Goal: Information Seeking & Learning: Understand process/instructions

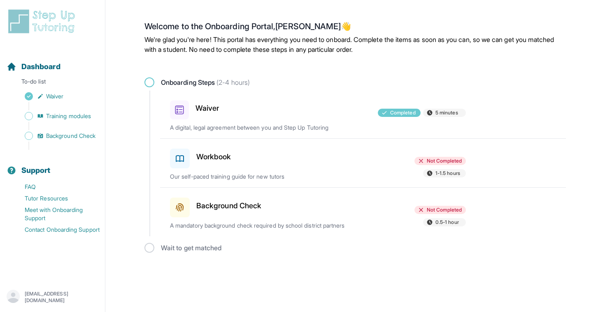
click at [267, 155] on div "Workbook Not Completed 1-1.5 hours Our self-paced training guide for new tutors" at bounding box center [368, 163] width 396 height 49
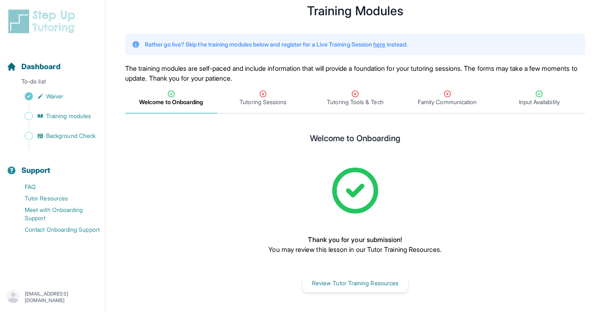
scroll to position [24, 0]
click at [343, 279] on button "Review Tutor Training Resources" at bounding box center [354, 283] width 105 height 18
click at [246, 98] on span "Tutoring Sessions" at bounding box center [262, 102] width 47 height 8
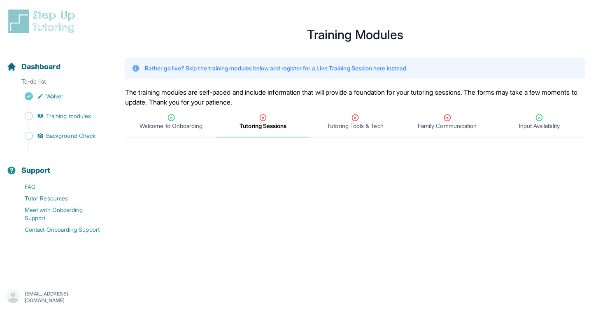
scroll to position [0, 0]
click at [337, 127] on span "Tutoring Tools & Tech" at bounding box center [355, 126] width 56 height 8
click at [273, 123] on span "Tutoring Sessions" at bounding box center [262, 126] width 47 height 8
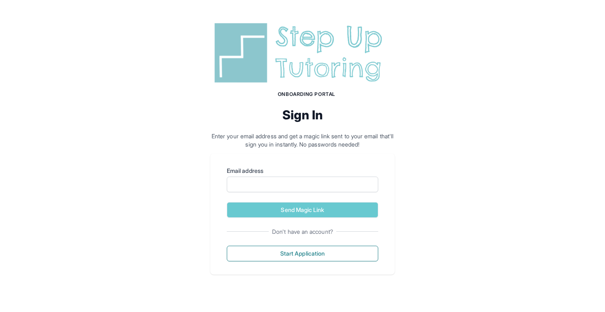
click at [307, 276] on div "Onboarding Portal Sign In Enter your email address and get a magic link sent to…" at bounding box center [302, 147] width 605 height 294
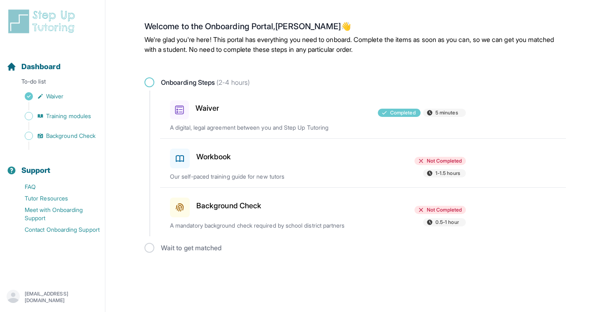
click at [575, 107] on main "Welcome to the Onboarding Portal, Christina 👋 We're glad you're here! This port…" at bounding box center [355, 137] width 500 height 254
click at [213, 106] on h3 "Waiver" at bounding box center [206, 108] width 23 height 12
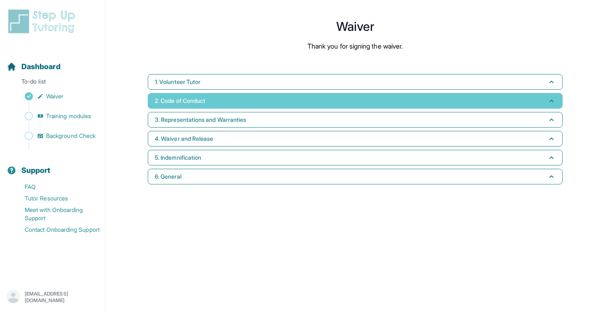
click at [203, 105] on button "2. Code of Conduct" at bounding box center [355, 101] width 415 height 16
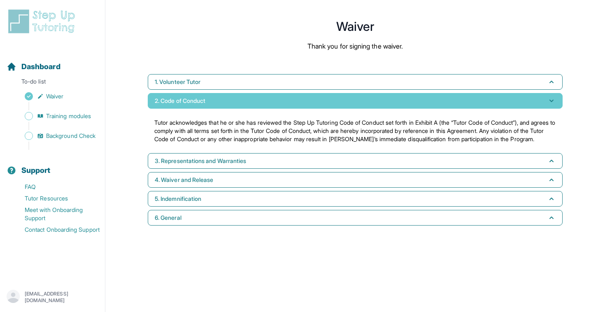
click at [203, 105] on button "2. Code of Conduct" at bounding box center [355, 101] width 415 height 16
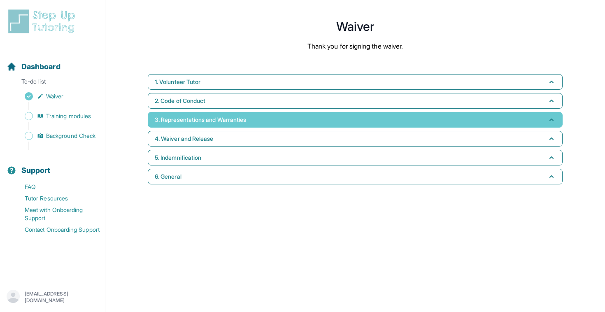
click at [203, 113] on button "3. Representations and Warranties" at bounding box center [355, 120] width 415 height 16
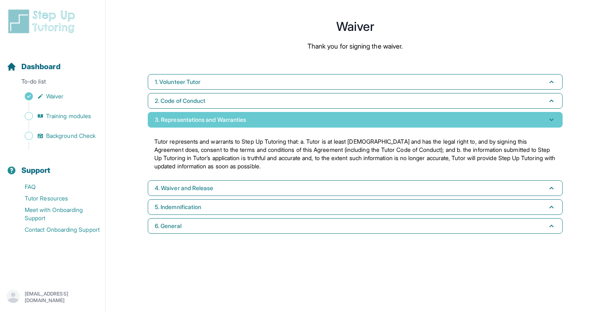
click at [203, 113] on button "3. Representations and Warranties" at bounding box center [355, 120] width 415 height 16
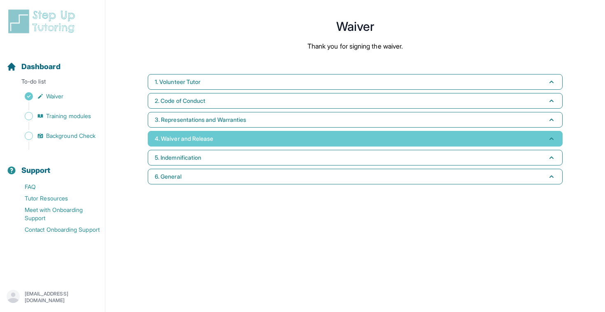
click at [200, 133] on button "4. Waiver and Release" at bounding box center [355, 139] width 415 height 16
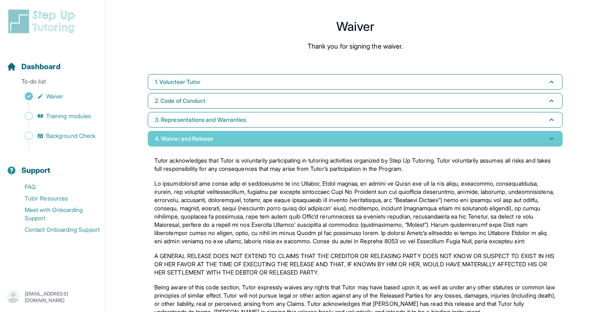
click at [201, 133] on button "4. Waiver and Release" at bounding box center [355, 139] width 415 height 16
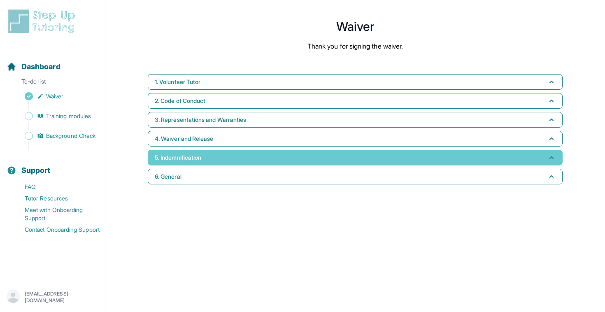
click at [196, 160] on span "5. Indemnification" at bounding box center [178, 157] width 46 height 8
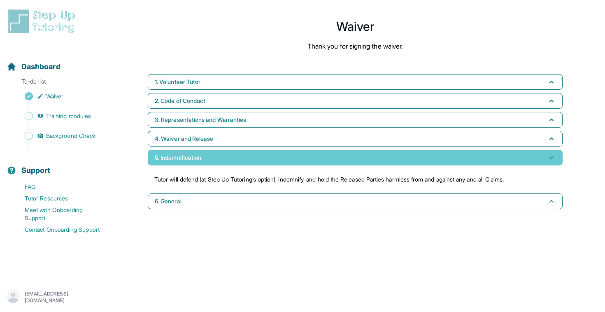
click at [196, 160] on span "5. Indemnification" at bounding box center [178, 157] width 46 height 8
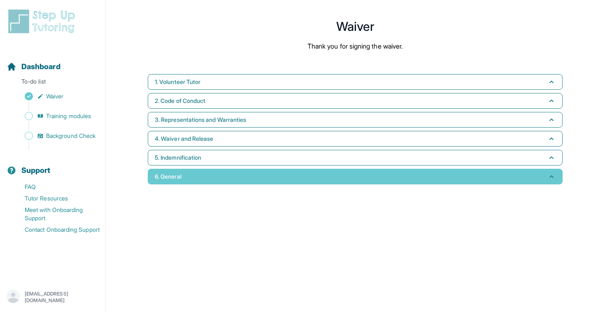
click at [193, 176] on button "6. General" at bounding box center [355, 177] width 415 height 16
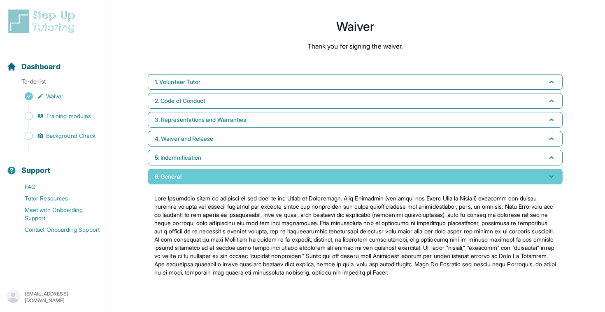
click at [193, 176] on button "6. General" at bounding box center [355, 177] width 415 height 16
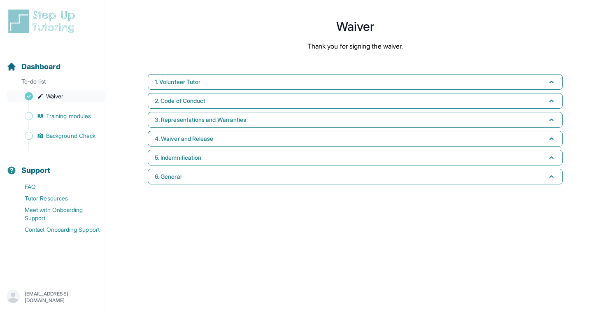
click at [57, 94] on span "Waiver" at bounding box center [54, 96] width 17 height 8
click at [47, 110] on div "Sidebar" at bounding box center [54, 106] width 95 height 8
click at [49, 114] on span "Training modules" at bounding box center [68, 116] width 45 height 8
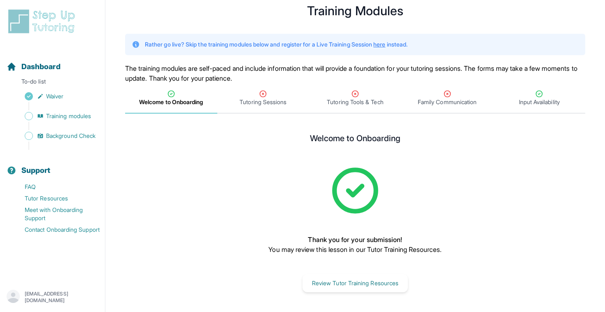
scroll to position [24, 0]
click at [263, 86] on span "Tutoring Sessions" at bounding box center [263, 98] width 92 height 30
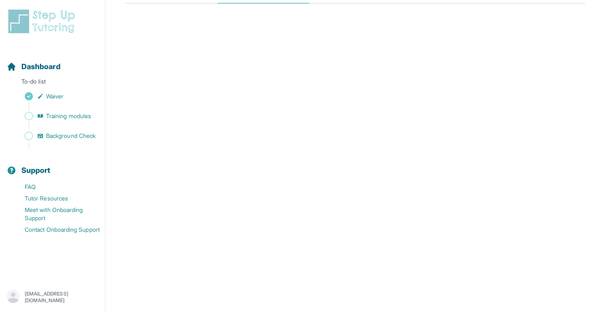
scroll to position [151, 0]
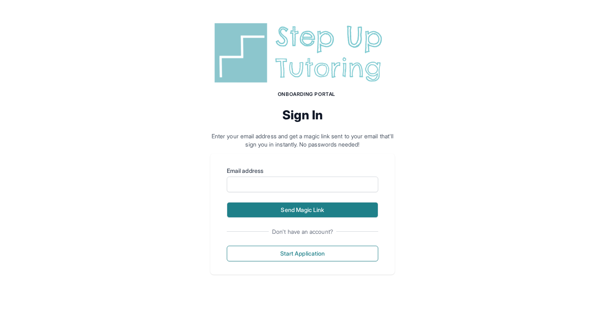
click at [296, 206] on button "Send Magic Link" at bounding box center [302, 210] width 151 height 16
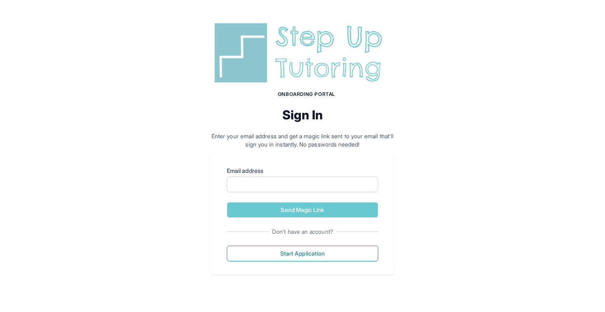
click at [353, 120] on h2 "Sign In" at bounding box center [302, 114] width 184 height 15
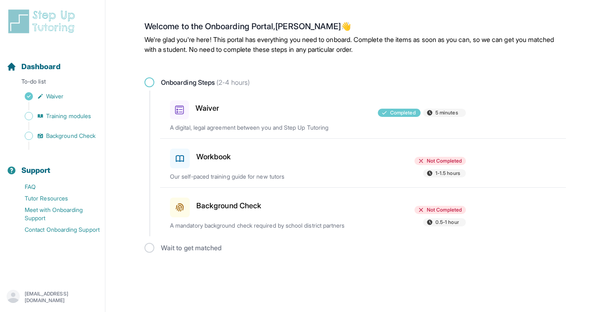
click at [352, 156] on div at bounding box center [318, 156] width 96 height 23
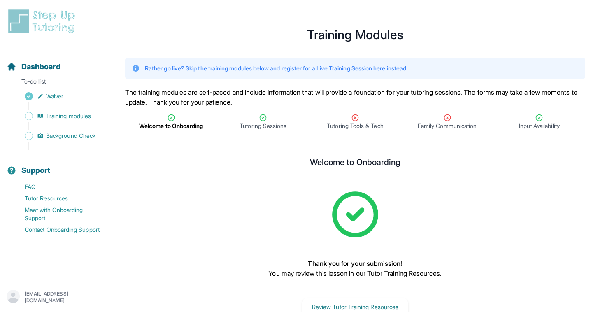
click at [353, 116] on icon "Tabs" at bounding box center [355, 118] width 6 height 6
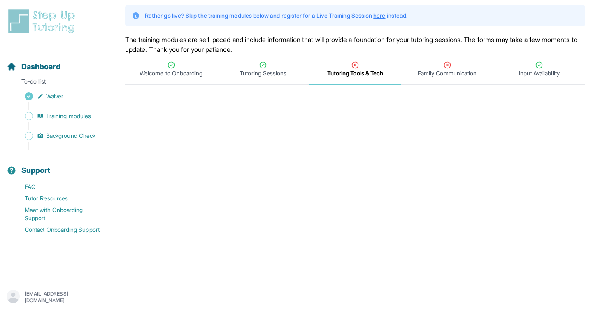
scroll to position [53, 0]
click at [454, 64] on div "Family Communication" at bounding box center [447, 68] width 89 height 16
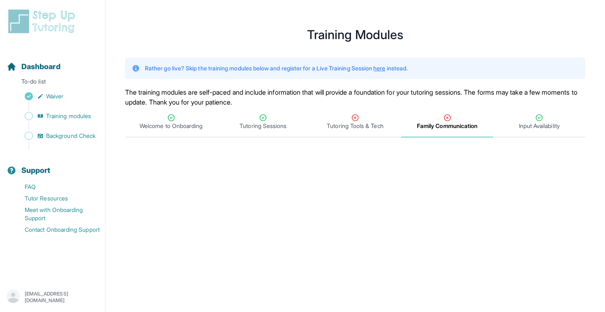
scroll to position [0, 0]
click at [545, 125] on span "Input Availability" at bounding box center [539, 126] width 41 height 8
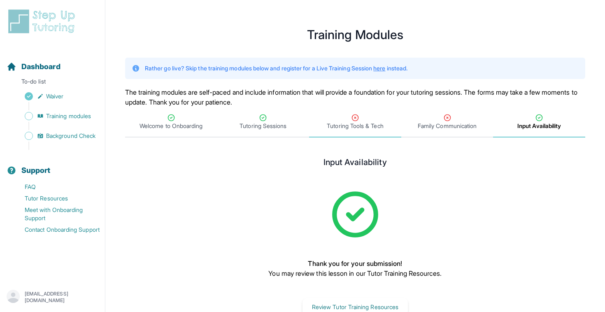
click at [377, 118] on div "Tutoring Tools & Tech" at bounding box center [355, 122] width 89 height 16
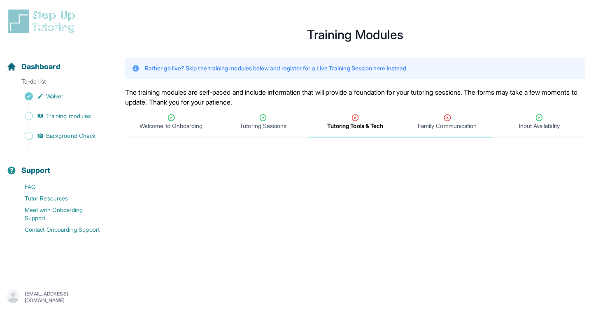
click at [435, 116] on div "Family Communication" at bounding box center [447, 122] width 89 height 16
click at [59, 93] on span "Waiver" at bounding box center [54, 96] width 17 height 8
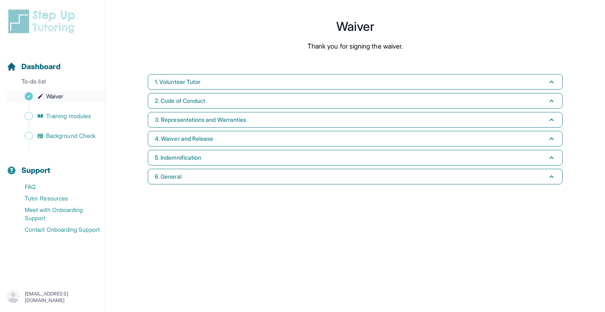
click at [59, 93] on span "Waiver" at bounding box center [54, 96] width 17 height 8
click at [67, 119] on span "Training modules" at bounding box center [68, 116] width 45 height 8
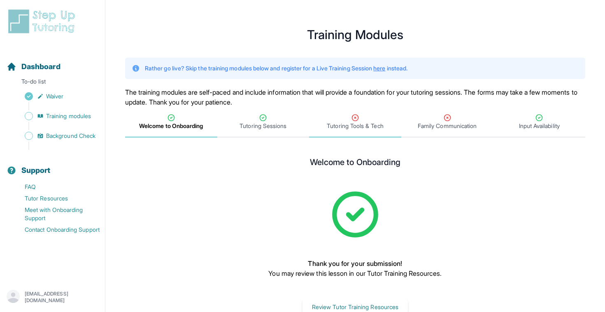
click at [361, 128] on span "Tutoring Tools & Tech" at bounding box center [355, 126] width 56 height 8
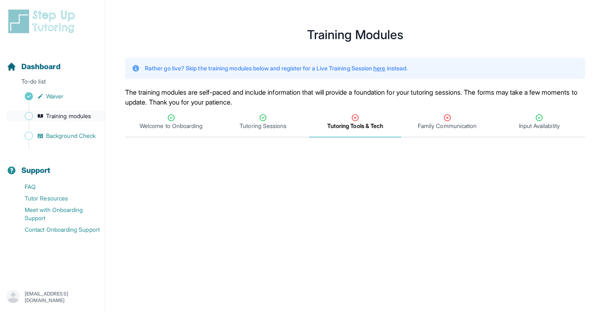
click at [79, 117] on span "Training modules" at bounding box center [68, 116] width 45 height 8
click at [30, 115] on span "Sidebar" at bounding box center [29, 116] width 8 height 8
click at [525, 120] on div "Input Availability" at bounding box center [539, 122] width 89 height 16
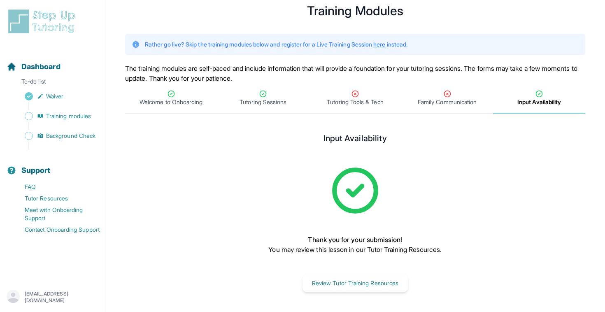
scroll to position [24, 0]
click at [86, 137] on span "Background Check" at bounding box center [70, 136] width 49 height 8
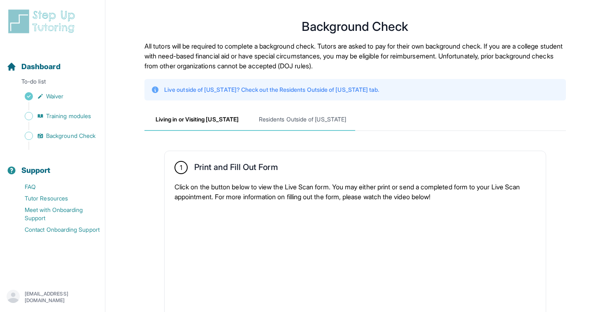
click at [290, 115] on span "Residents Outside of California" at bounding box center [302, 120] width 105 height 22
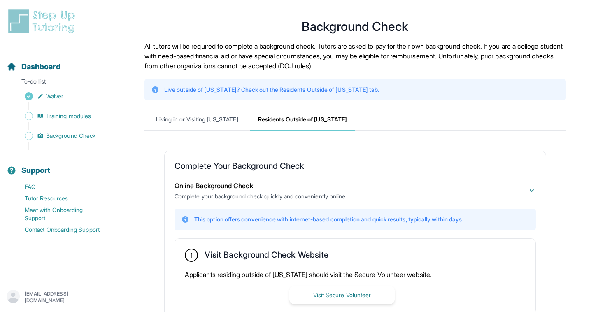
click at [79, 108] on div "Sidebar" at bounding box center [54, 106] width 95 height 8
click at [82, 117] on span "Training modules" at bounding box center [68, 116] width 45 height 8
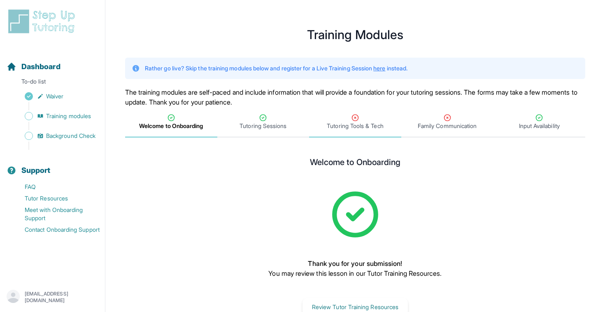
click at [346, 120] on div "Tutoring Tools & Tech" at bounding box center [355, 122] width 89 height 16
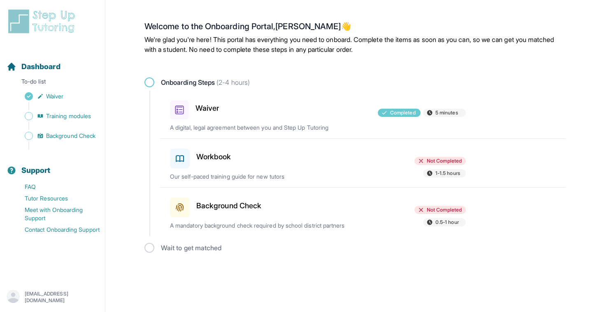
click at [246, 151] on div "Workbook" at bounding box center [218, 156] width 96 height 23
